Goal: Task Accomplishment & Management: Manage account settings

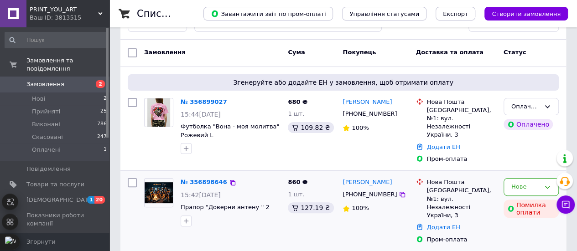
scroll to position [46, 0]
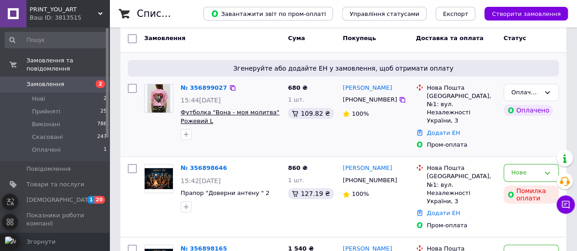
click at [240, 114] on span "Футболка "Вона - моя молитва" Рожевий L" at bounding box center [230, 117] width 99 height 16
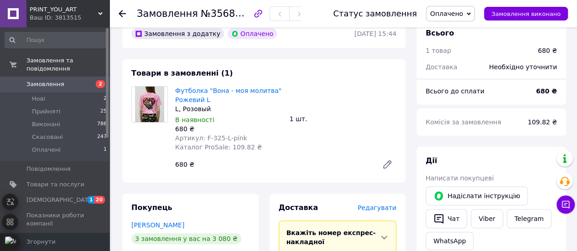
scroll to position [91, 0]
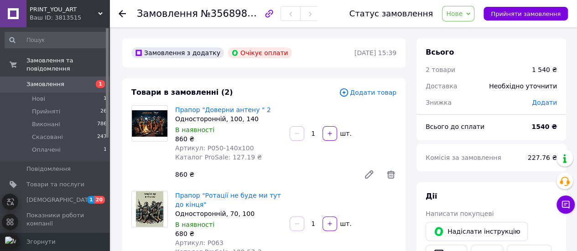
click at [484, 19] on div "Статус замовлення Нове Прийнято Виконано Скасовано Оплачено Прийняти замовлення" at bounding box center [454, 14] width 228 height 16
click at [470, 18] on span "Нове" at bounding box center [458, 14] width 32 height 16
click at [476, 62] on li "Скасовано" at bounding box center [464, 59] width 42 height 14
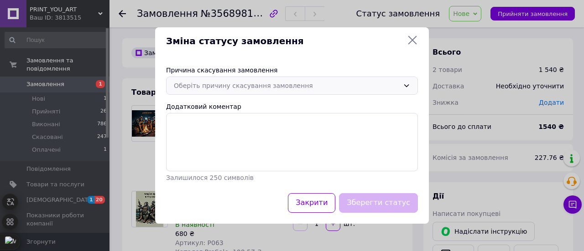
click at [288, 82] on div "Оберіть причину скасування замовлення" at bounding box center [286, 86] width 225 height 10
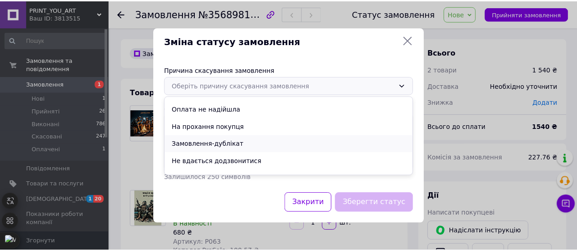
scroll to position [42, 0]
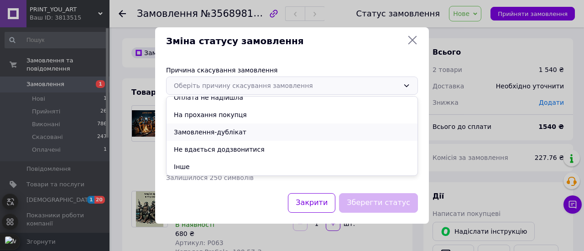
click at [269, 138] on li "Замовлення-дублікат" at bounding box center [292, 132] width 251 height 17
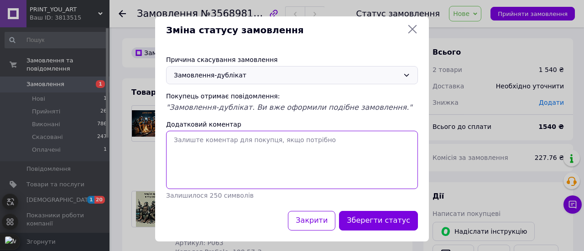
drag, startPoint x: 276, startPoint y: 163, endPoint x: 296, endPoint y: 171, distance: 21.7
click at [276, 163] on textarea "Додатковий коментар" at bounding box center [292, 160] width 252 height 58
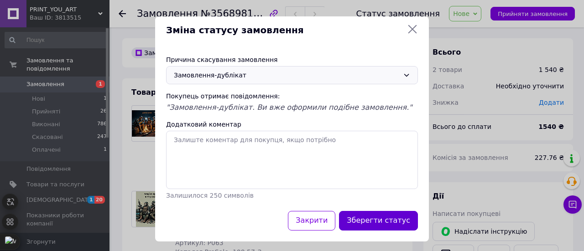
click at [390, 220] on button "Зберегти статус" at bounding box center [378, 221] width 79 height 20
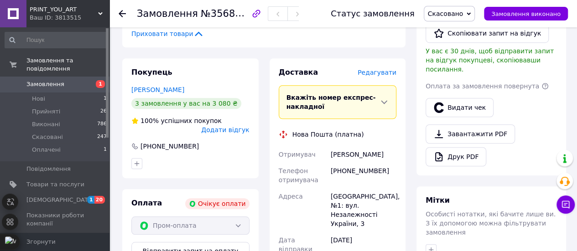
scroll to position [319, 0]
